Goal: Complete application form

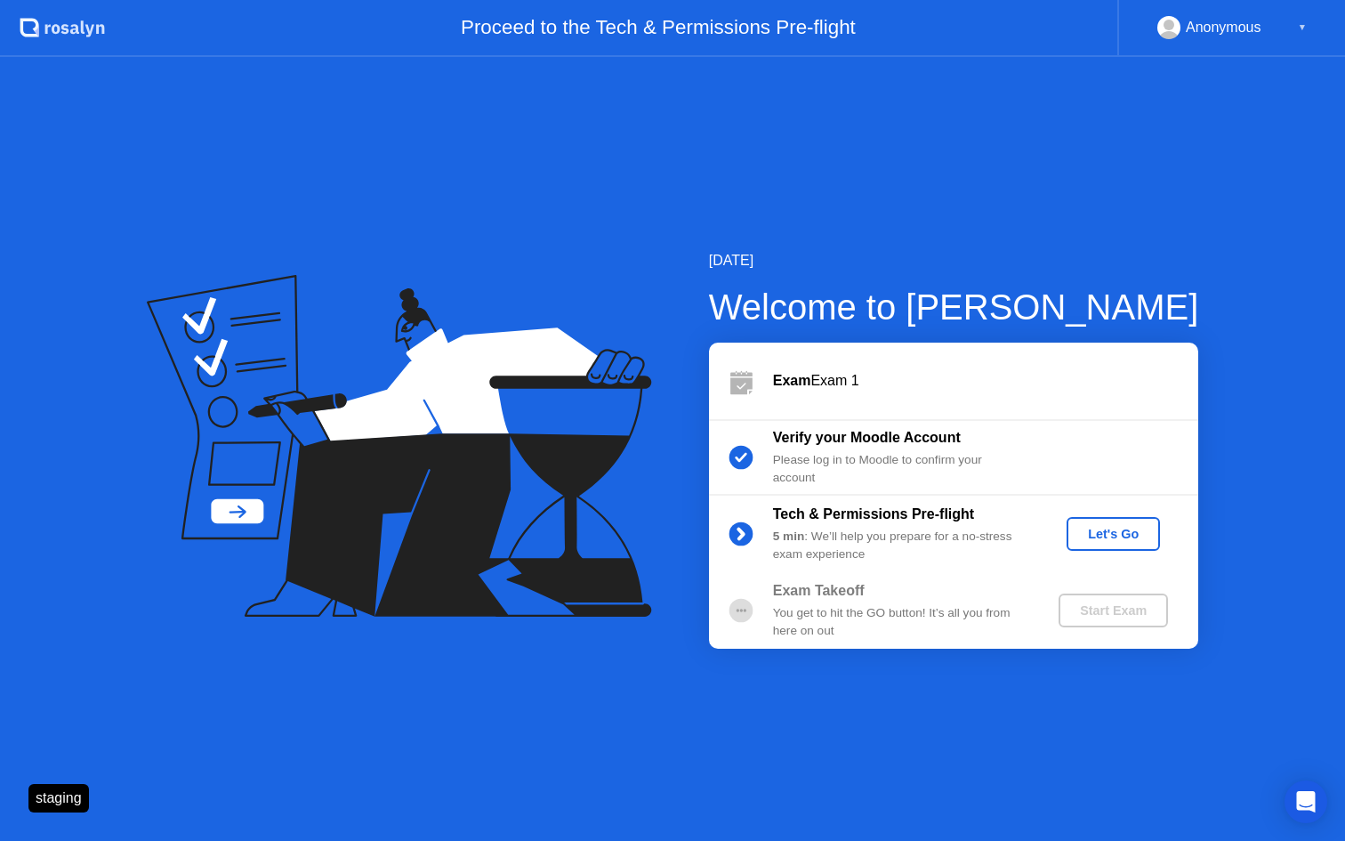
click at [1140, 529] on div "Let's Go" at bounding box center [1113, 534] width 79 height 14
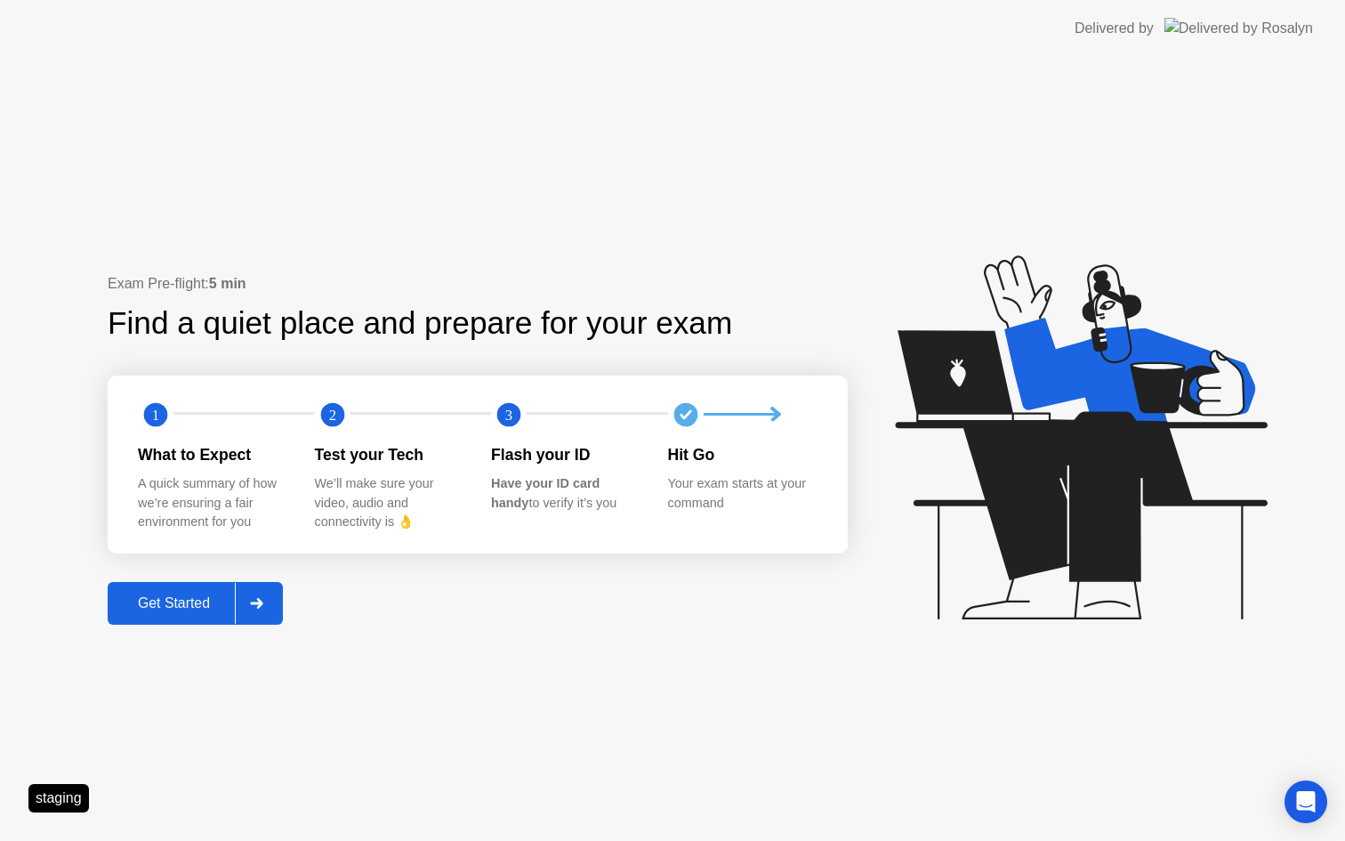
click at [202, 592] on button "Get Started" at bounding box center [195, 603] width 175 height 43
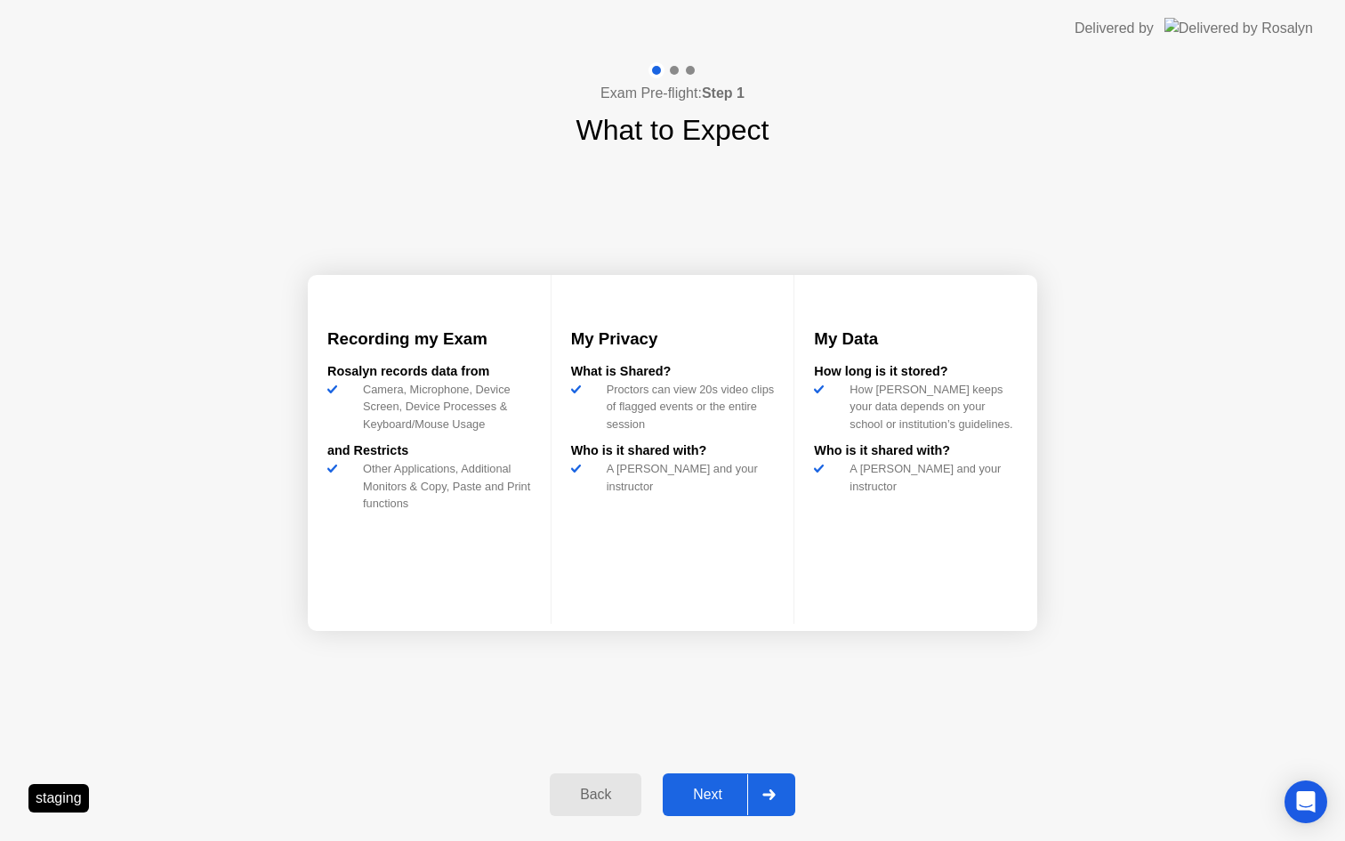
click at [713, 799] on div "Next" at bounding box center [707, 794] width 79 height 16
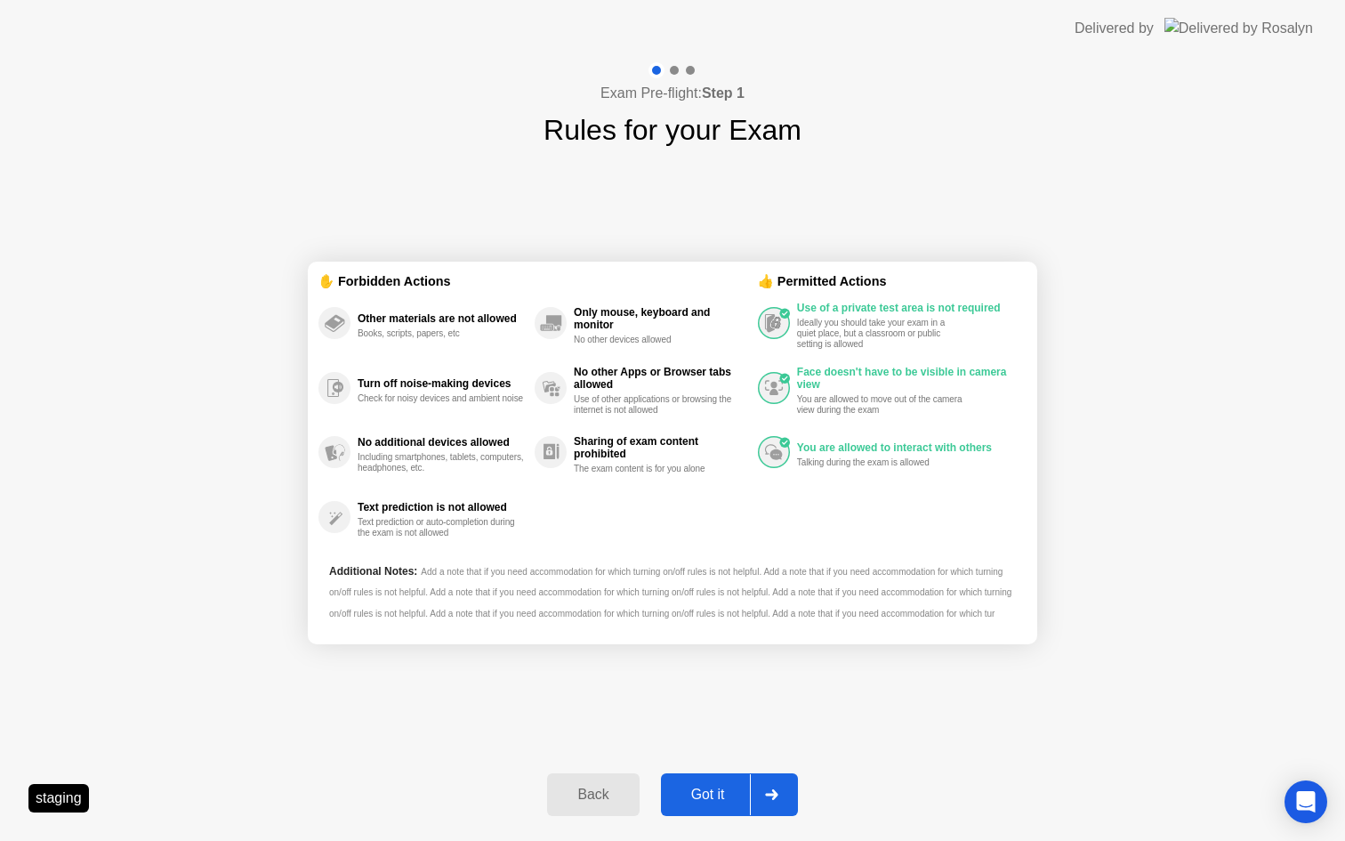
click at [706, 782] on button "Got it" at bounding box center [729, 794] width 137 height 43
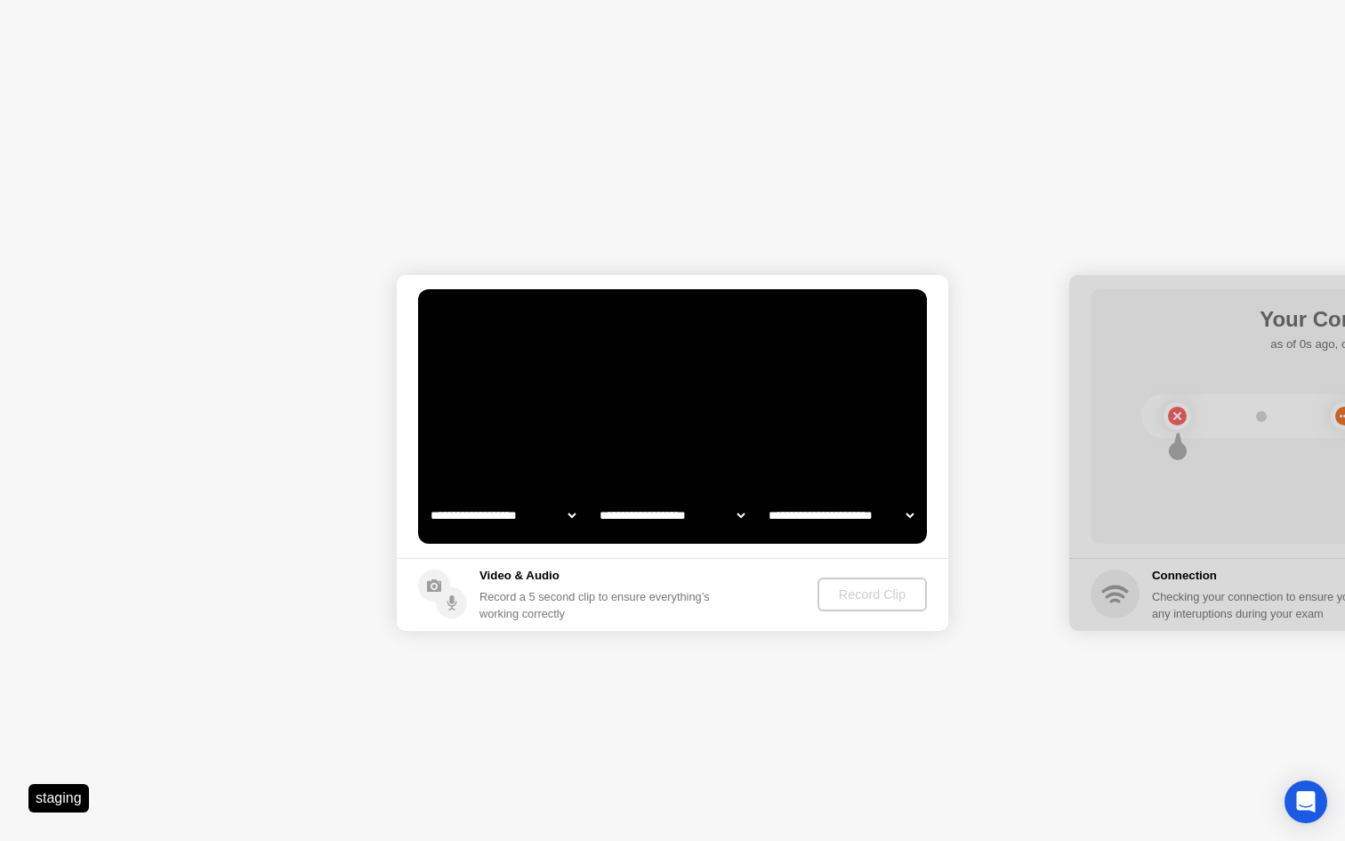
select select "**********"
select select "*******"
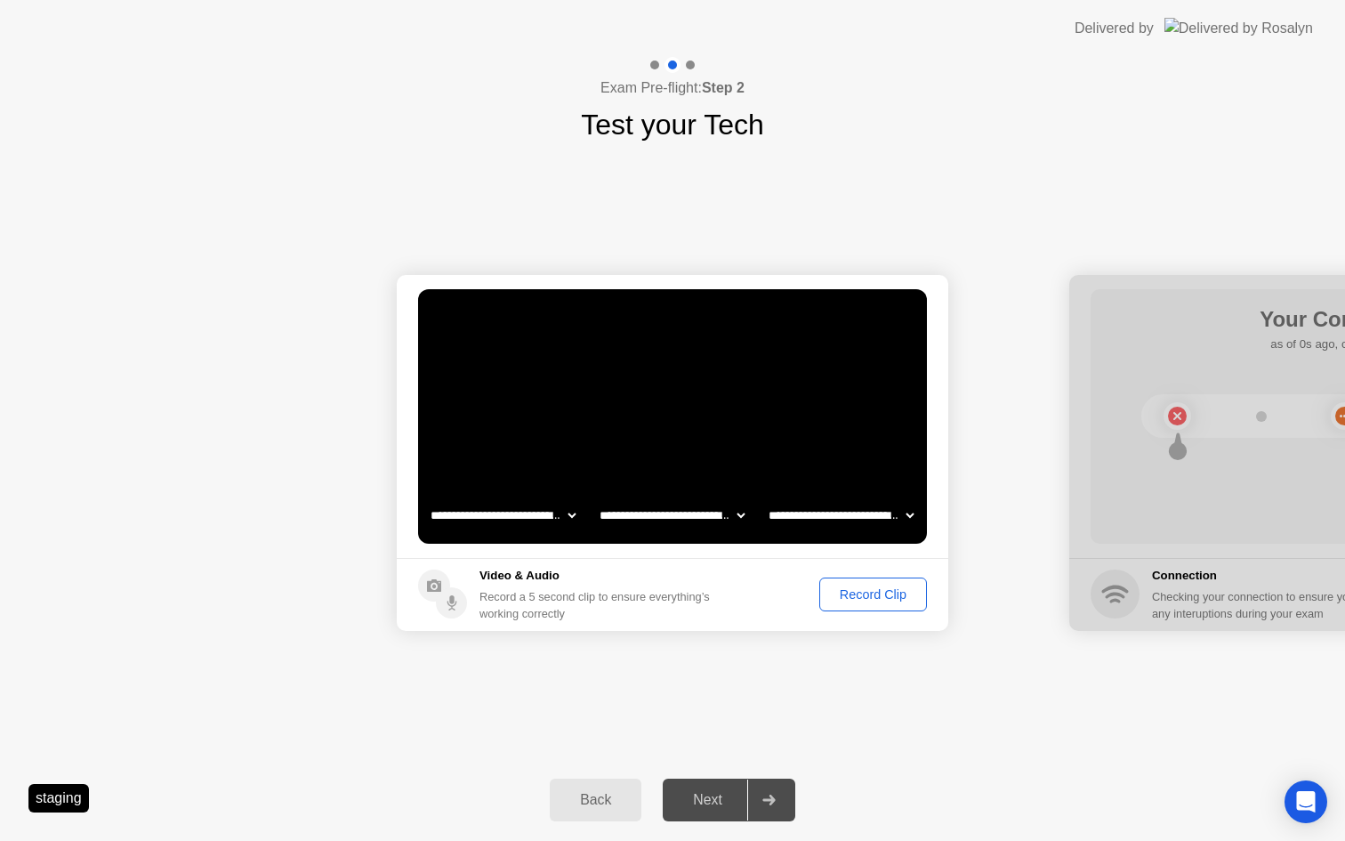
click at [871, 592] on div "Record Clip" at bounding box center [872, 594] width 95 height 14
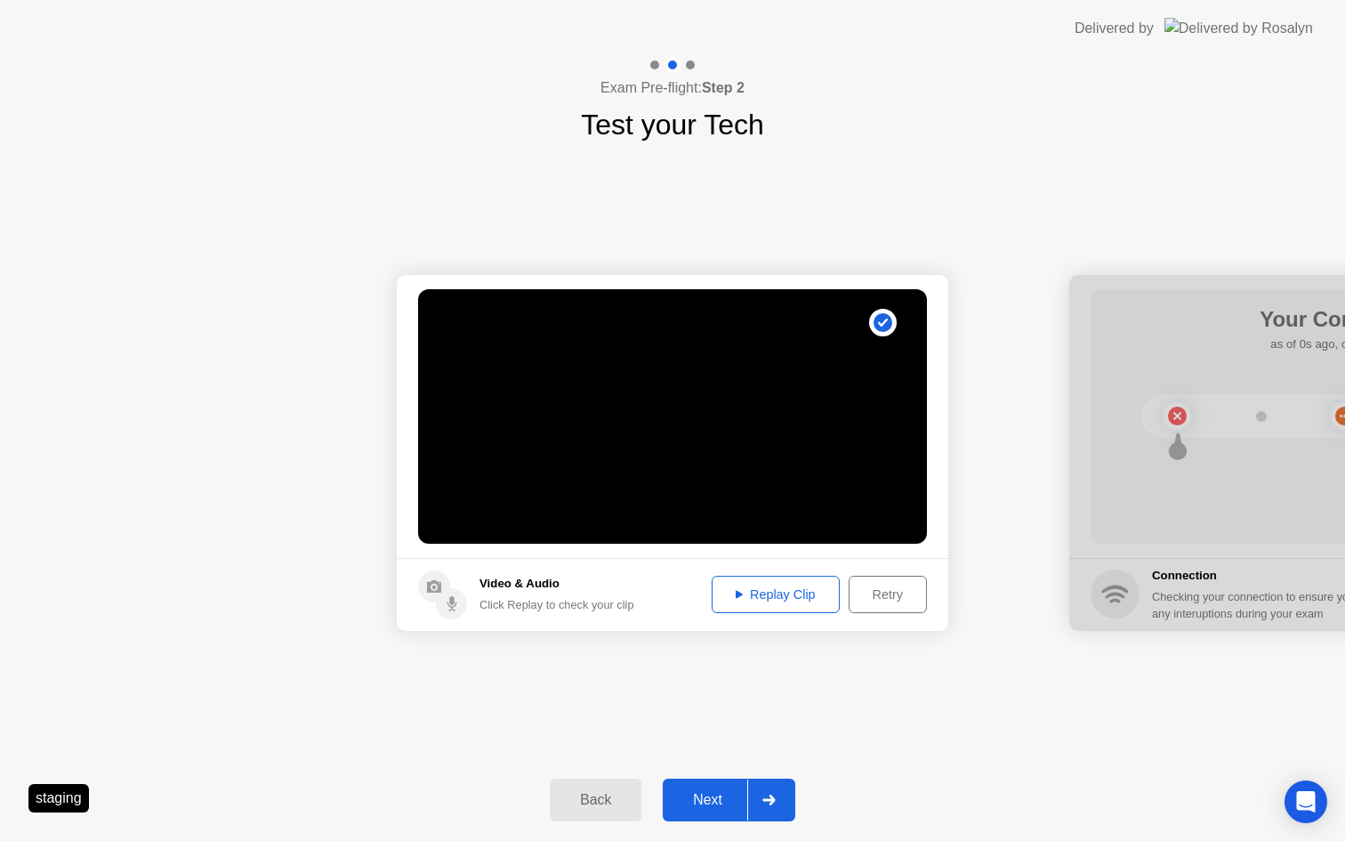
click at [704, 792] on div "Next" at bounding box center [707, 800] width 79 height 16
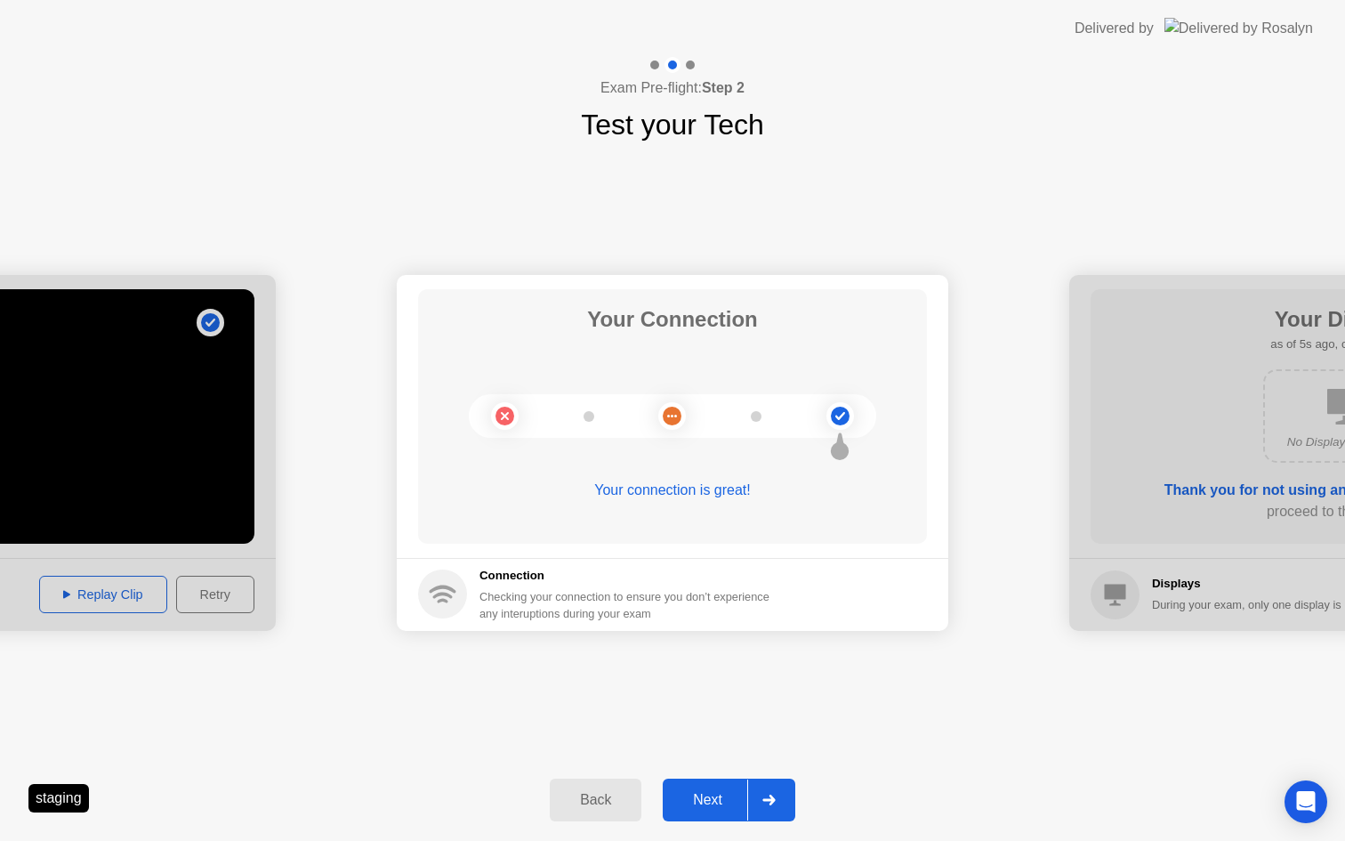
click at [702, 795] on div "Next" at bounding box center [707, 800] width 79 height 16
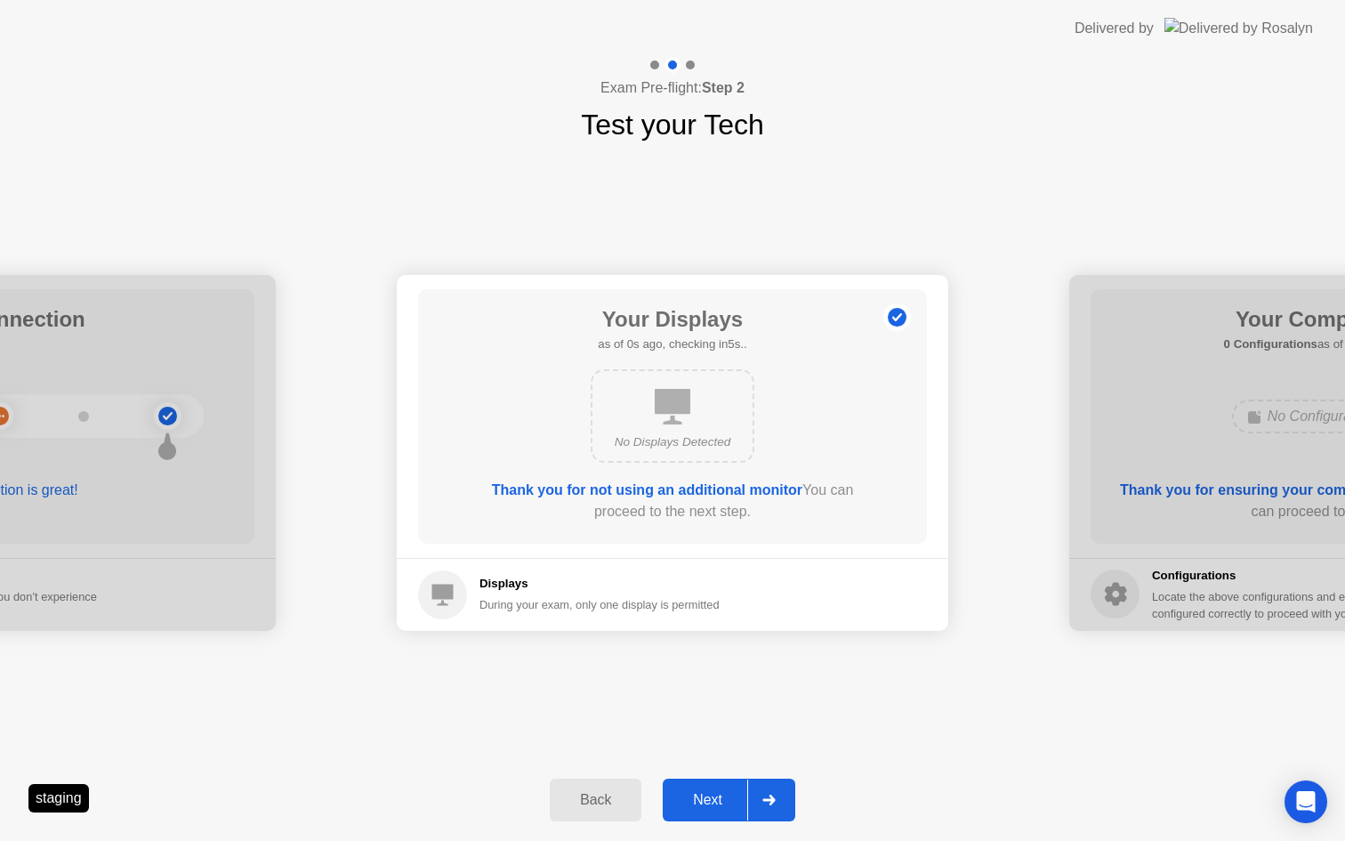
click at [702, 795] on div "Next" at bounding box center [707, 800] width 79 height 16
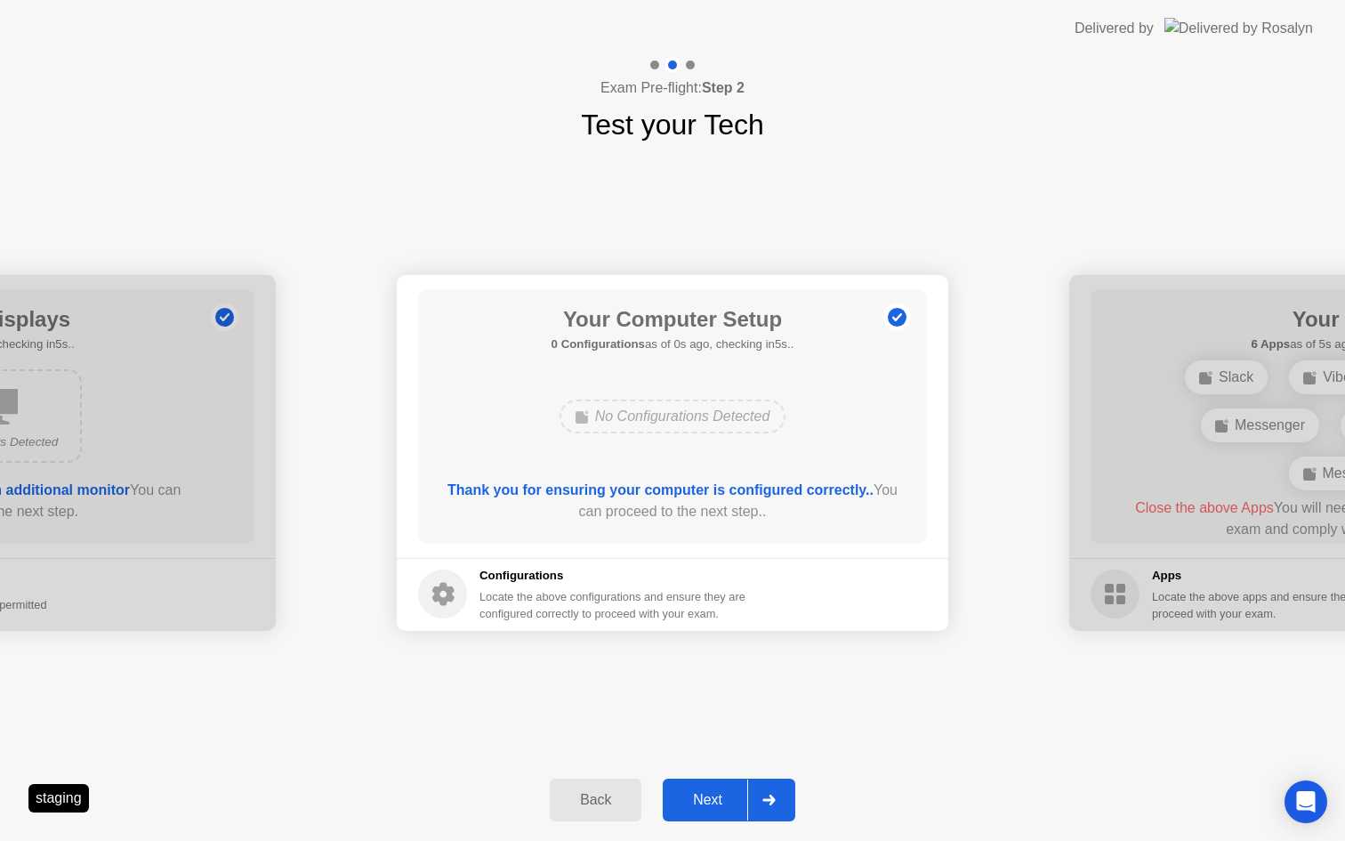
click at [702, 795] on div "Next" at bounding box center [707, 800] width 79 height 16
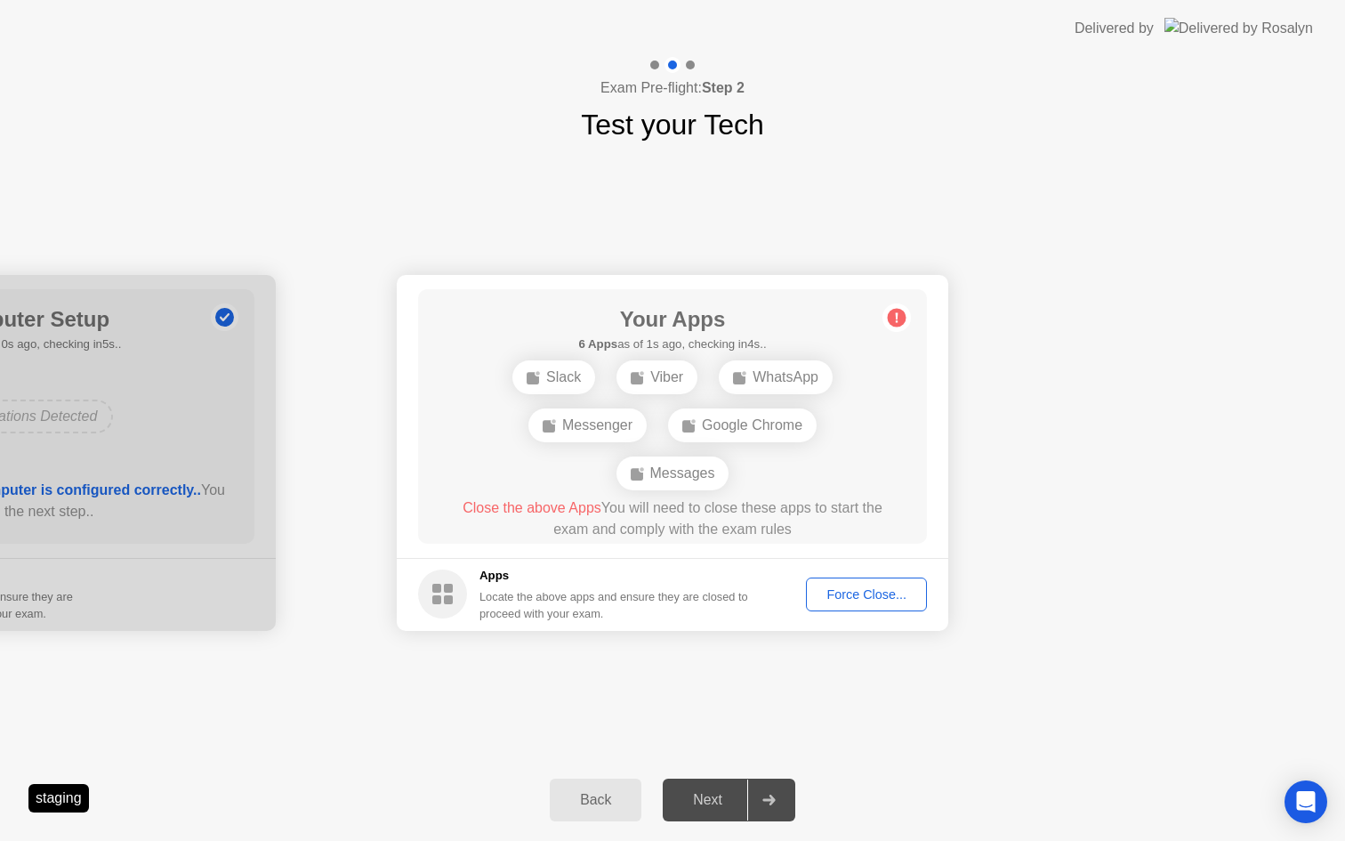
click at [844, 597] on div "Force Close..." at bounding box center [866, 594] width 109 height 14
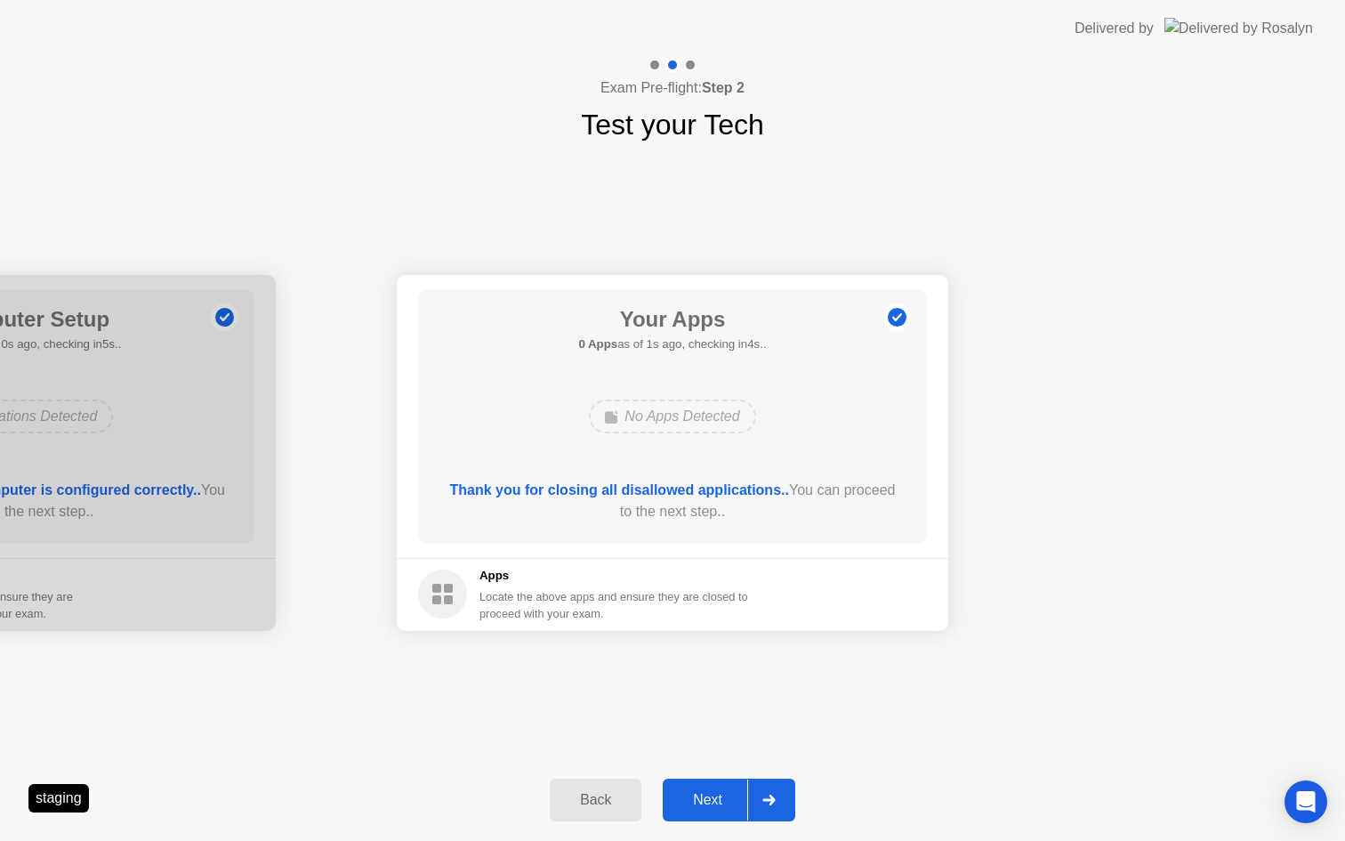
click at [696, 798] on div "Next" at bounding box center [707, 800] width 79 height 16
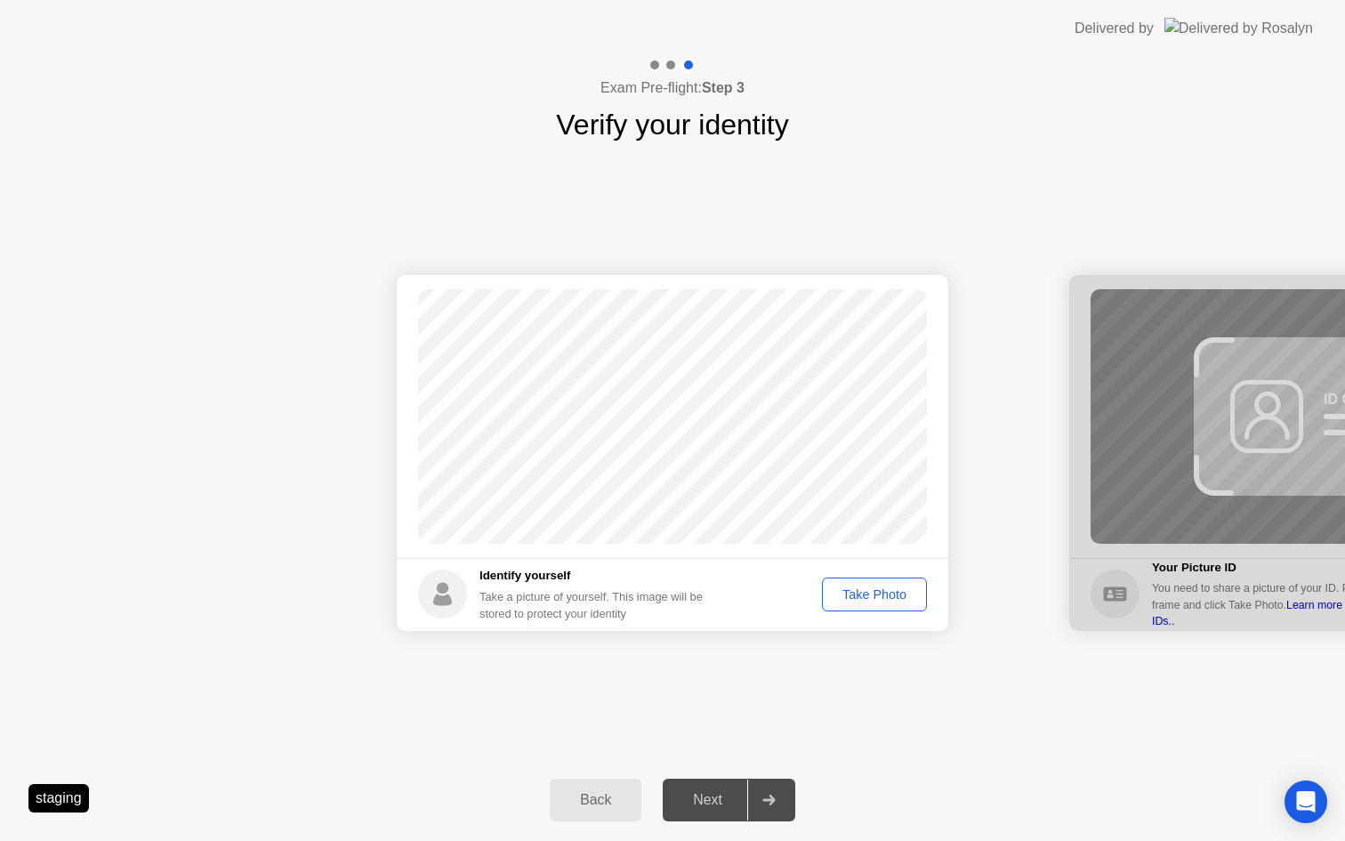
click at [873, 595] on div "Take Photo" at bounding box center [874, 594] width 93 height 14
click at [720, 792] on div "Next" at bounding box center [707, 800] width 79 height 16
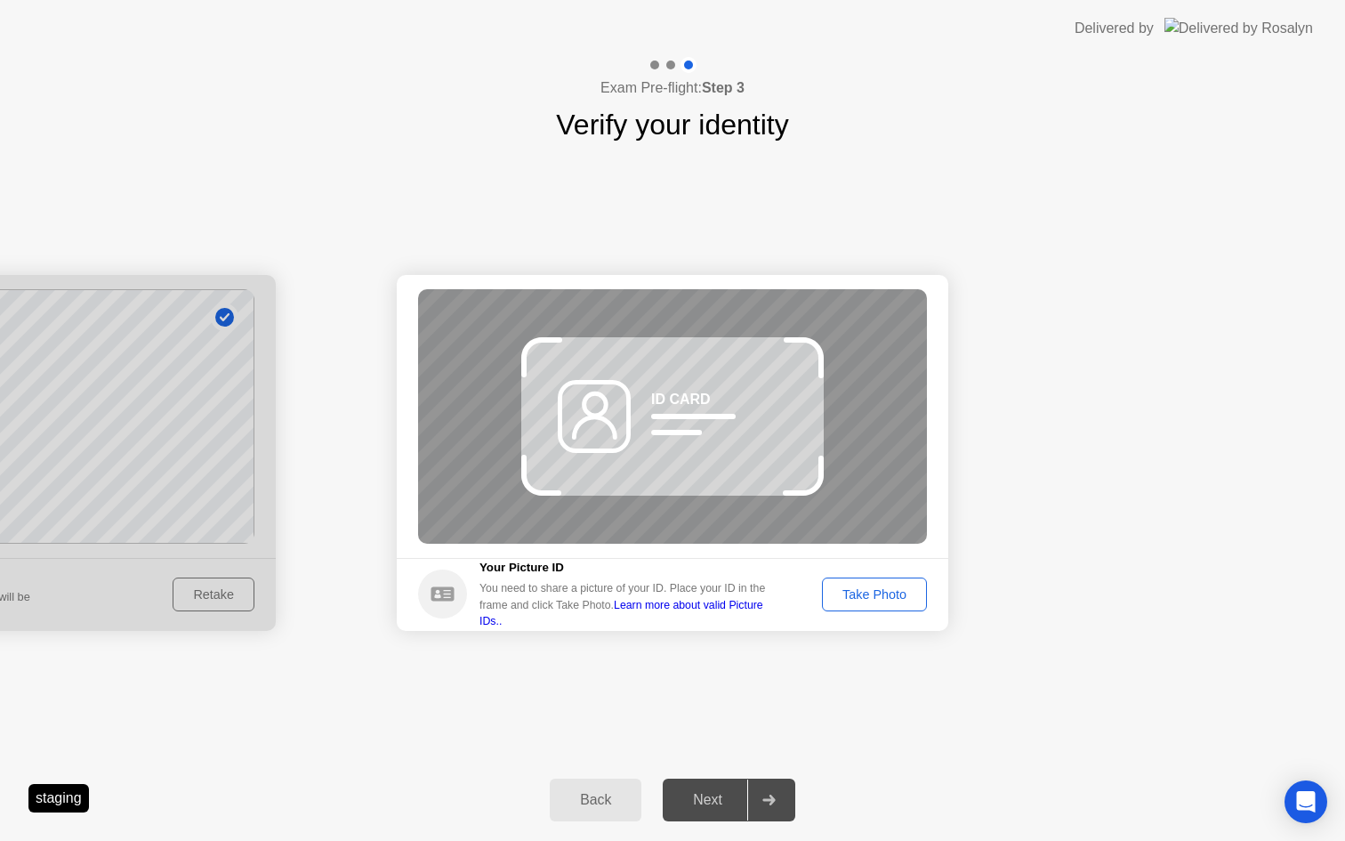
click at [872, 599] on div "Take Photo" at bounding box center [874, 594] width 93 height 14
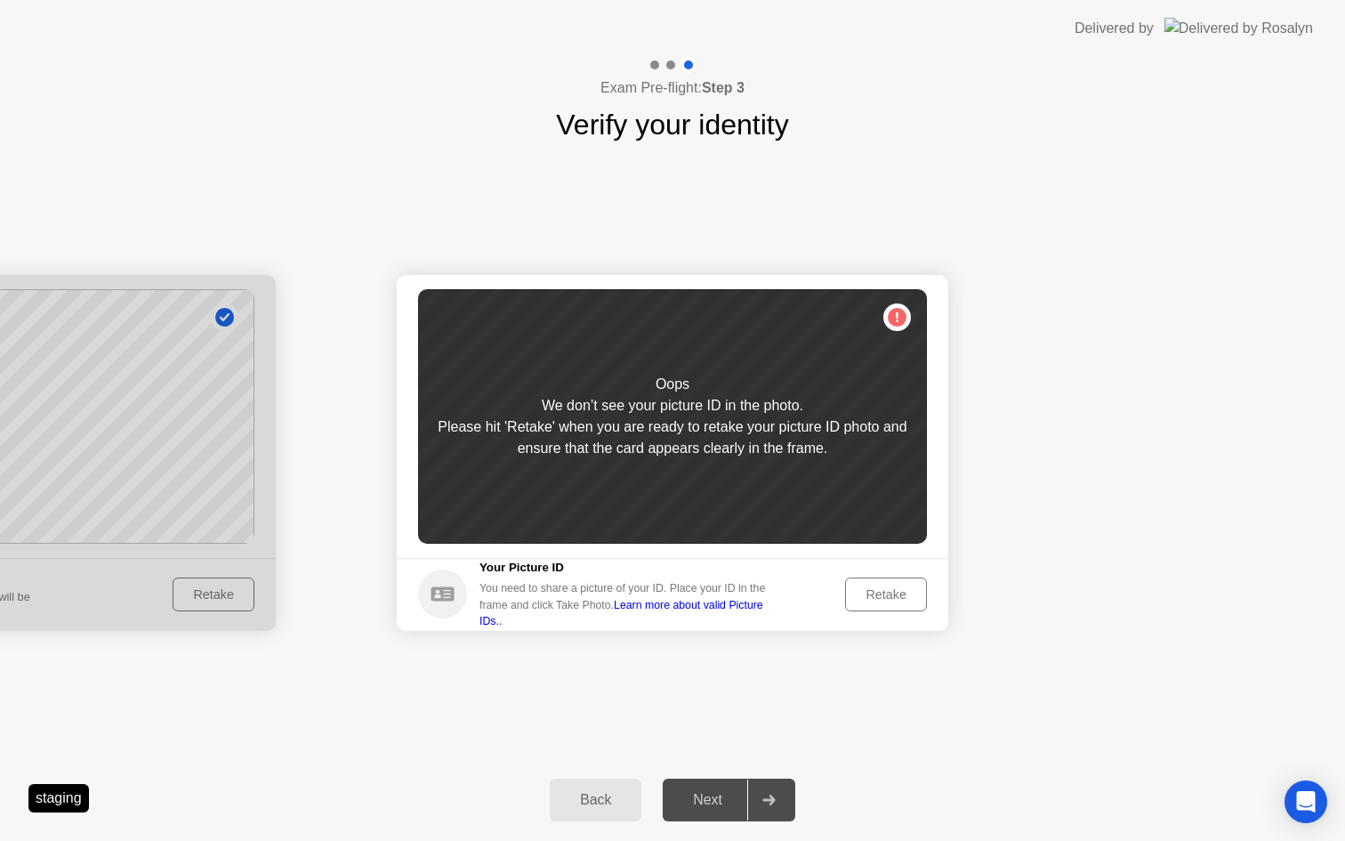
click at [872, 599] on div "Retake" at bounding box center [885, 594] width 69 height 14
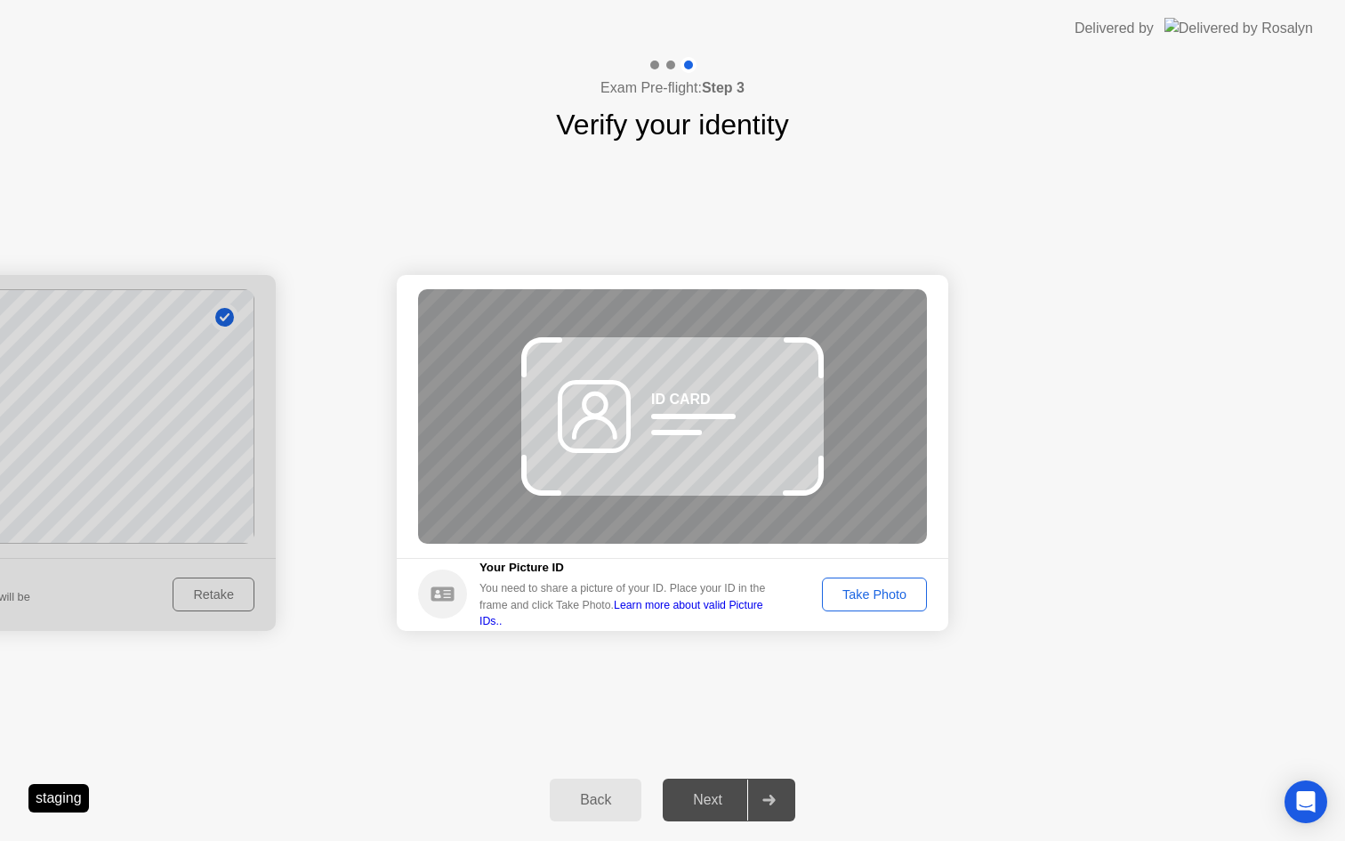
click at [872, 599] on div "Take Photo" at bounding box center [874, 594] width 93 height 14
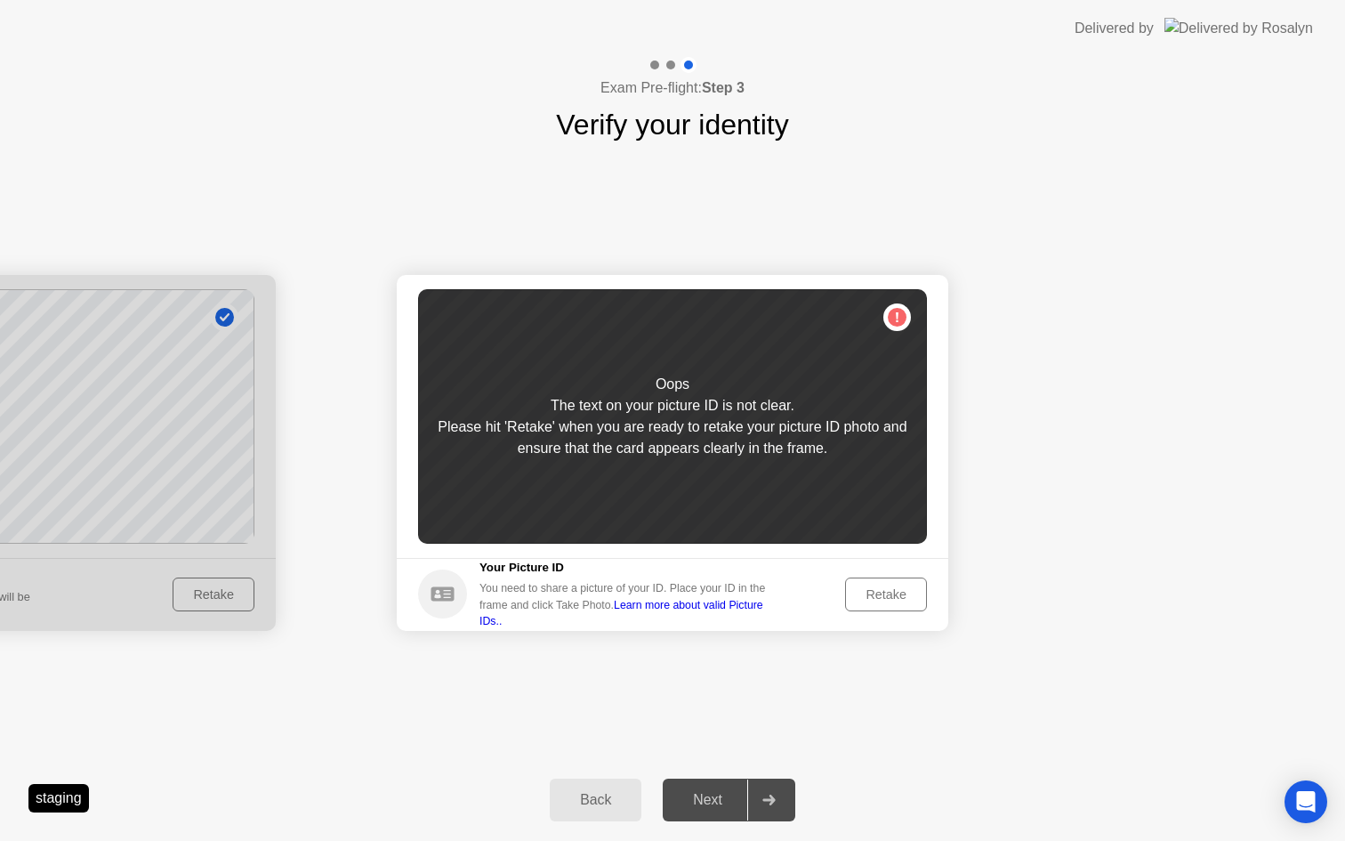
click at [872, 599] on div "Retake" at bounding box center [885, 594] width 69 height 14
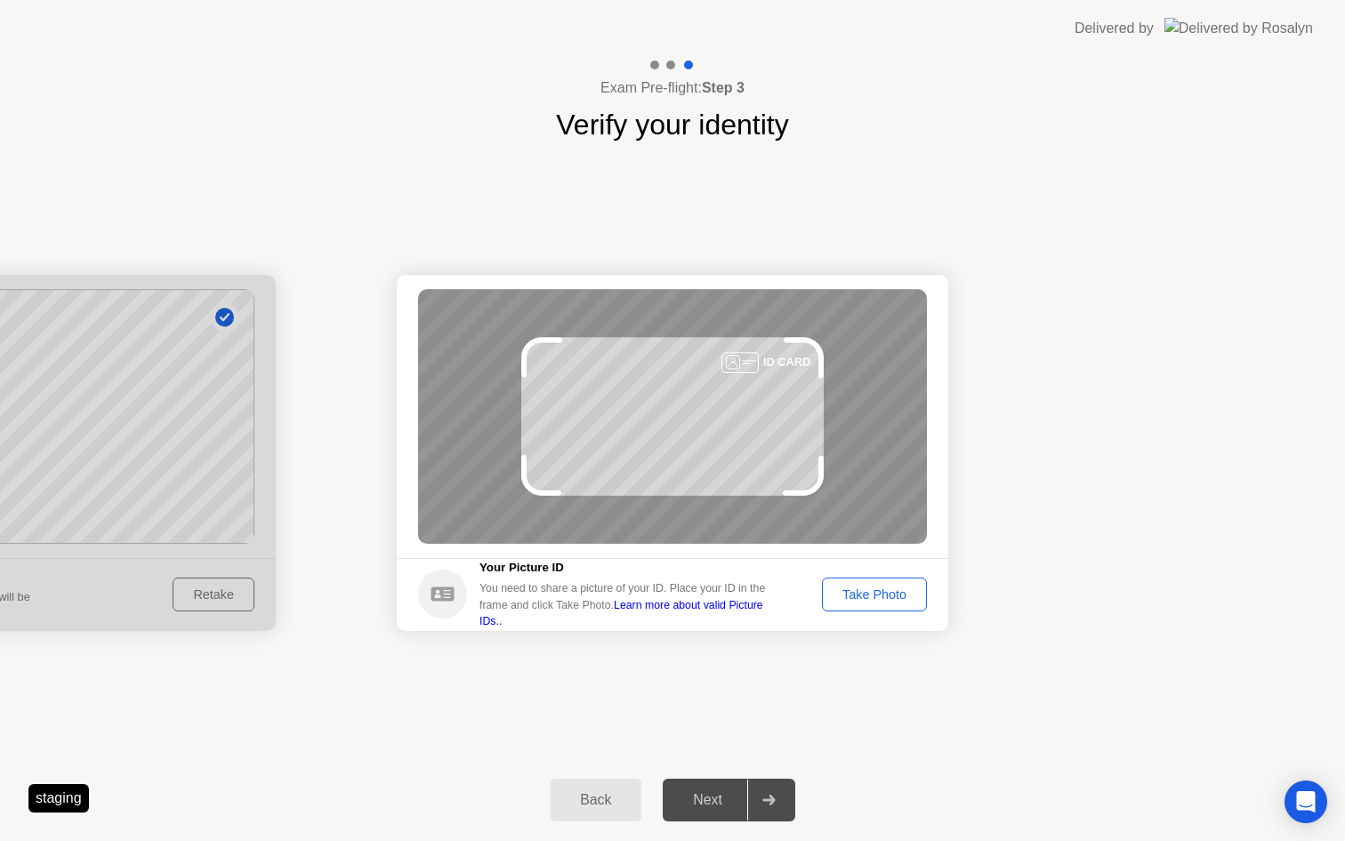
click at [872, 599] on div "Take Photo" at bounding box center [874, 594] width 93 height 14
